Goal: Information Seeking & Learning: Learn about a topic

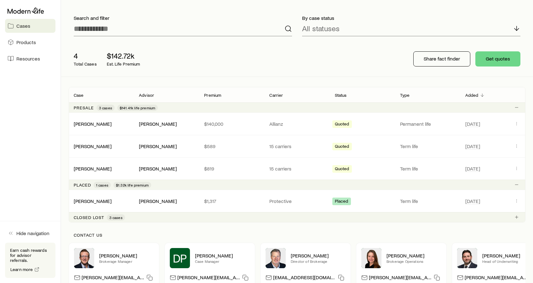
scroll to position [39, 0]
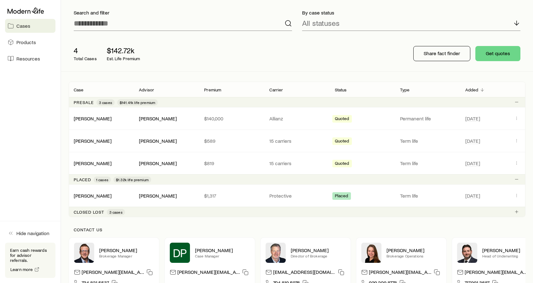
click at [366, 244] on img at bounding box center [371, 253] width 20 height 20
click at [380, 258] on img at bounding box center [371, 253] width 20 height 20
click at [185, 119] on div "[PERSON_NAME]" at bounding box center [166, 118] width 55 height 7
click at [341, 117] on span "Quoted" at bounding box center [342, 119] width 14 height 7
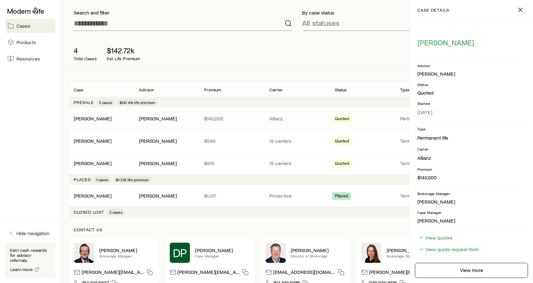
click at [216, 124] on div "[PERSON_NAME] [PERSON_NAME] $140,000 Allianz Quoted Permanent life [DATE]" at bounding box center [297, 118] width 457 height 22
drag, startPoint x: 216, startPoint y: 120, endPoint x: 150, endPoint y: 122, distance: 65.3
click at [150, 122] on div "[PERSON_NAME] [PERSON_NAME] $140,000 Allianz Quoted Permanent life [DATE]" at bounding box center [297, 118] width 457 height 22
click at [286, 119] on p "Allianz" at bounding box center [296, 118] width 55 height 6
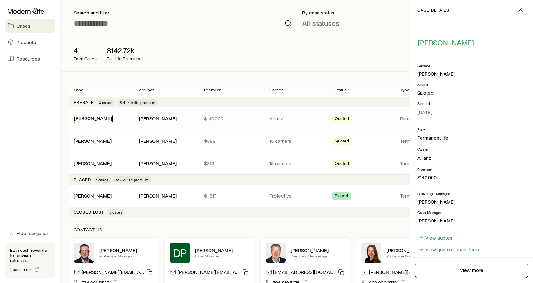
click at [78, 120] on div "[PERSON_NAME]" at bounding box center [93, 119] width 39 height 8
click at [77, 121] on div "[PERSON_NAME]" at bounding box center [93, 118] width 38 height 7
click at [205, 119] on p "$140,000" at bounding box center [231, 118] width 55 height 6
click at [401, 113] on div "[PERSON_NAME] [PERSON_NAME] $140,000 Allianz Quoted Permanent life [DATE]" at bounding box center [297, 118] width 457 height 22
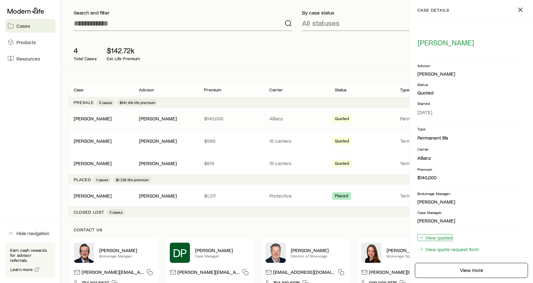
click at [448, 238] on link "View quotes" at bounding box center [435, 237] width 35 height 7
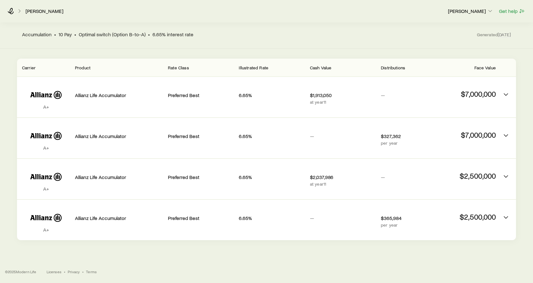
scroll to position [56, 0]
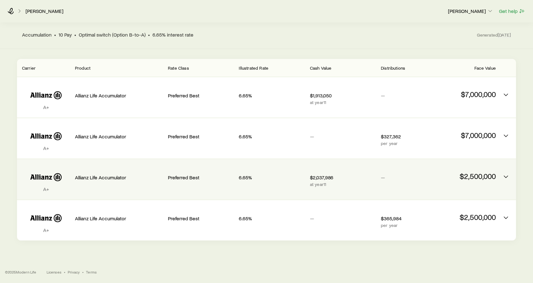
click at [185, 178] on p "Preferred Best" at bounding box center [201, 177] width 66 height 6
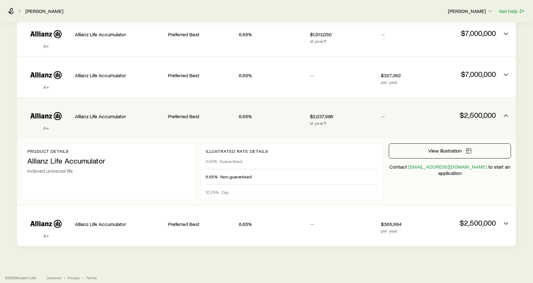
scroll to position [123, 0]
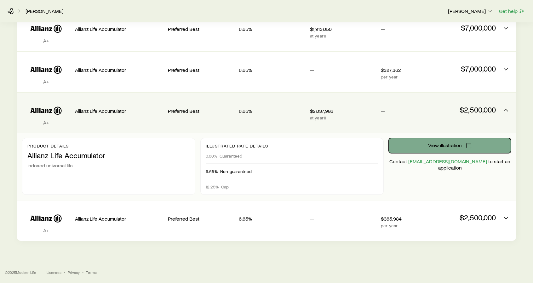
click at [426, 148] on button "View illustration" at bounding box center [450, 145] width 122 height 15
